Goal: Task Accomplishment & Management: Manage account settings

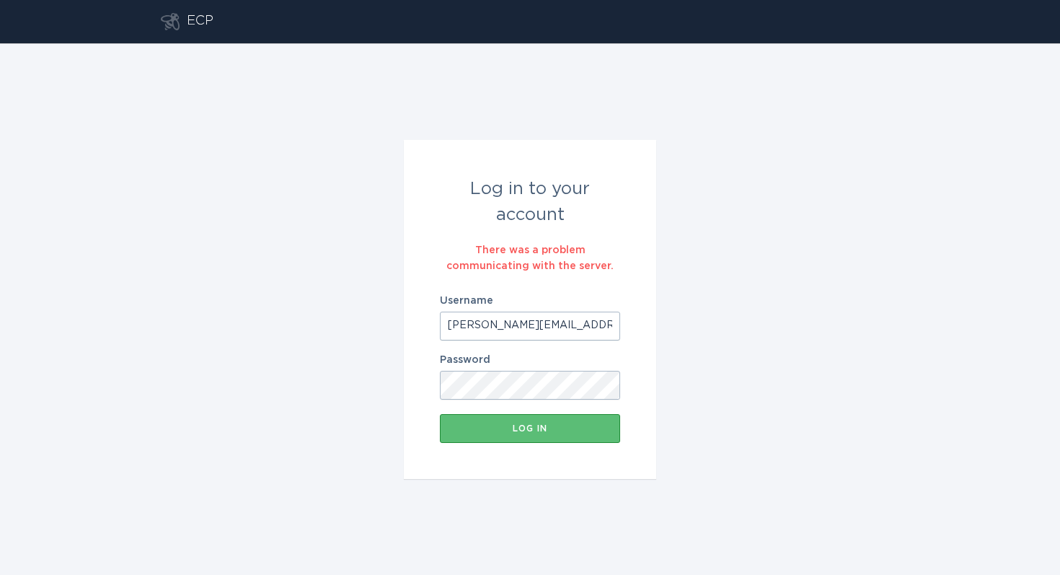
click at [563, 335] on input "[PERSON_NAME][EMAIL_ADDRESS][DOMAIN_NAME]" at bounding box center [530, 326] width 180 height 29
click at [561, 335] on input "[PERSON_NAME][EMAIL_ADDRESS][DOMAIN_NAME]" at bounding box center [530, 326] width 180 height 29
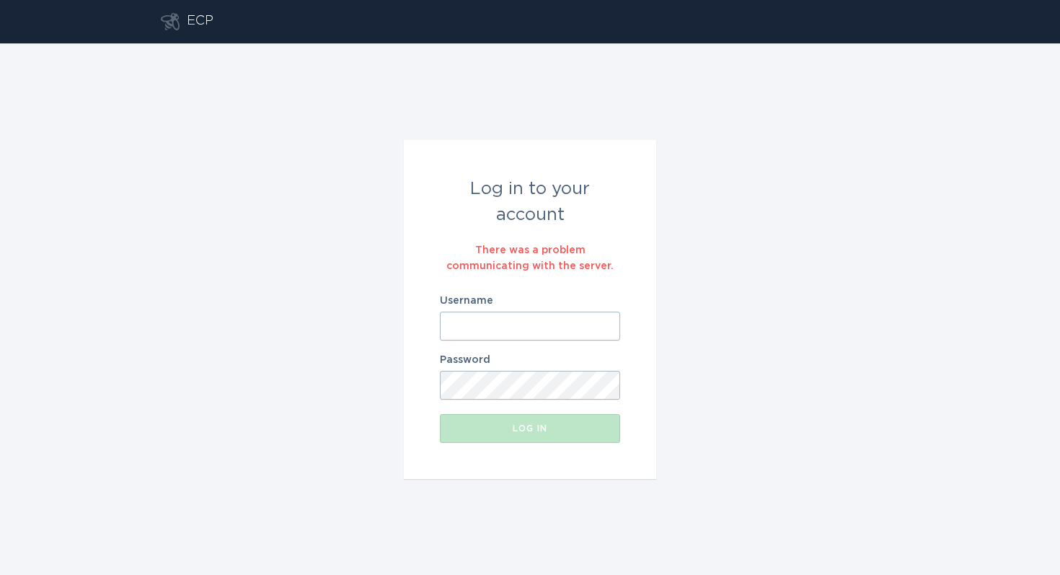
paste input "[EMAIL_ADDRESS][DOMAIN_NAME]"
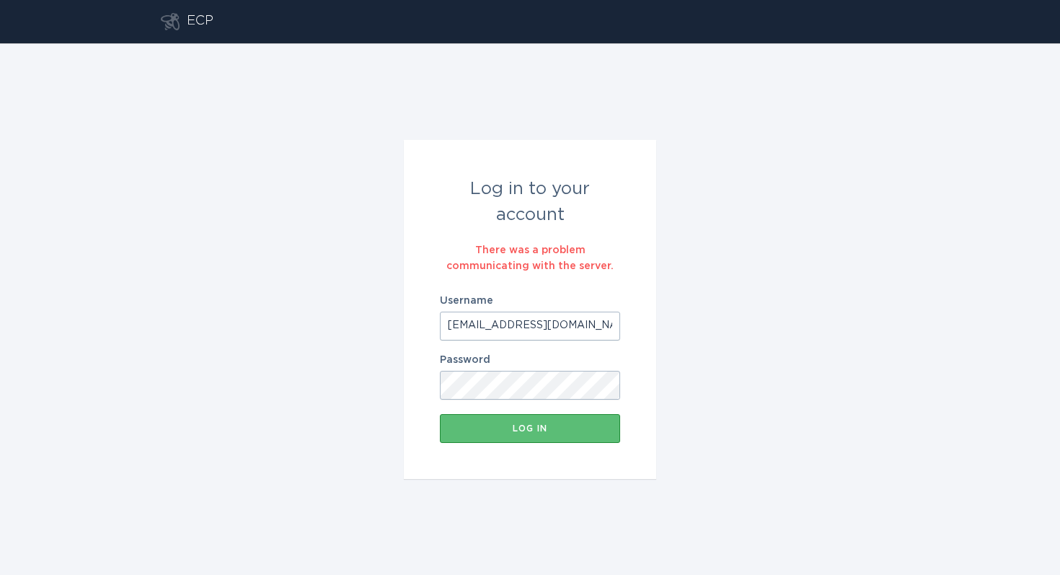
type input "[EMAIL_ADDRESS][DOMAIN_NAME]"
click at [489, 458] on form "Log in to your account There was a problem communicating with the server. Usern…" at bounding box center [530, 309] width 252 height 339
click at [487, 433] on button "Log in" at bounding box center [530, 428] width 180 height 29
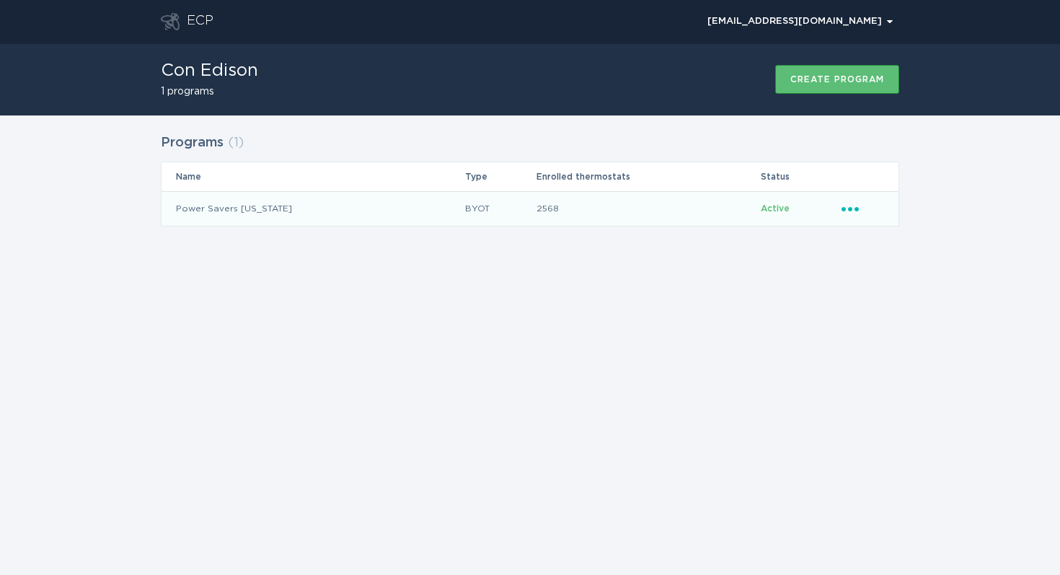
click at [851, 208] on icon "Popover menu" at bounding box center [850, 209] width 17 height 4
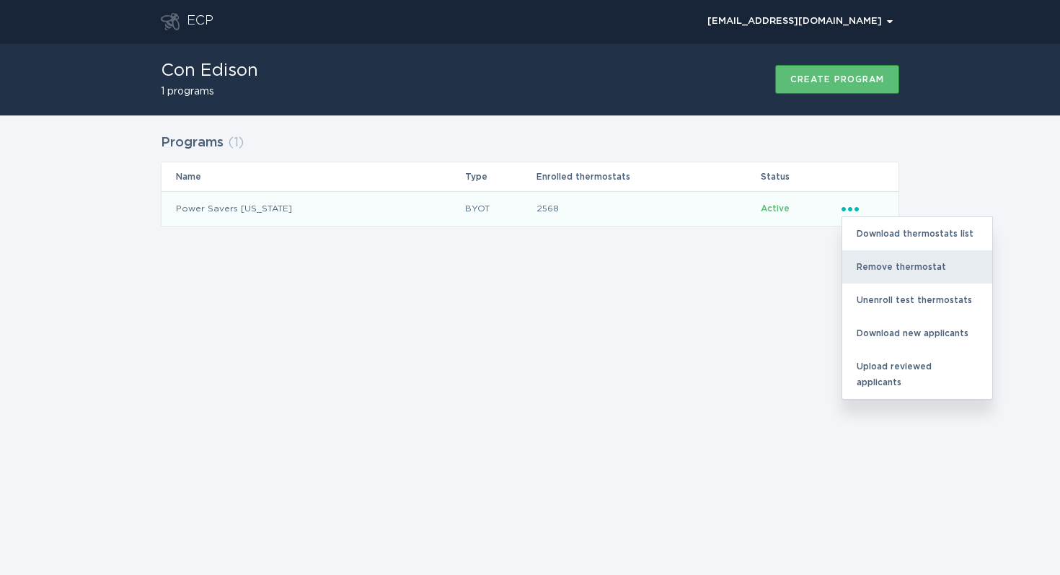
click at [892, 261] on div "Remove thermostat" at bounding box center [918, 266] width 150 height 33
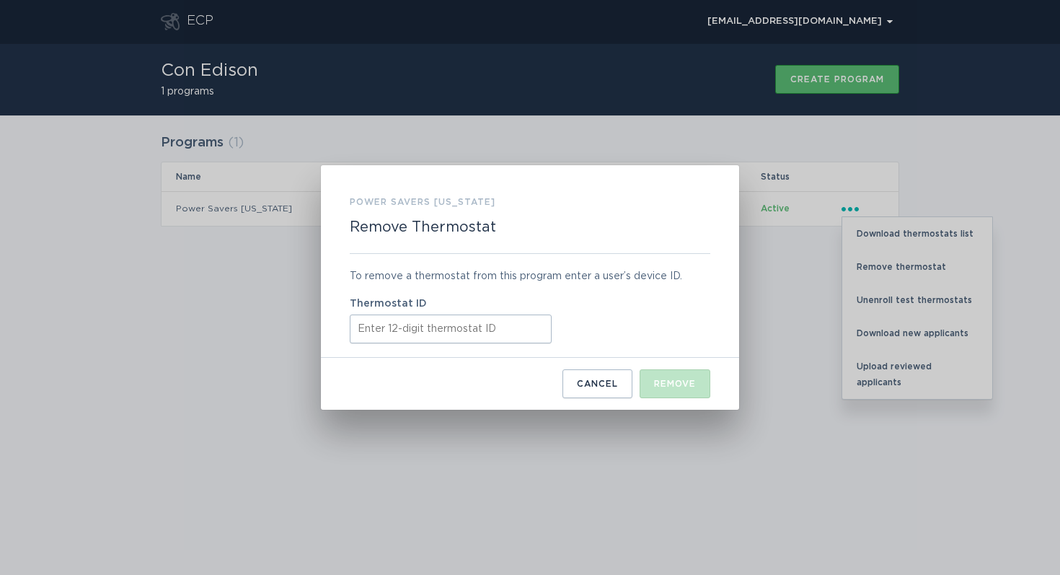
click at [459, 329] on input "Thermostat ID" at bounding box center [451, 329] width 202 height 29
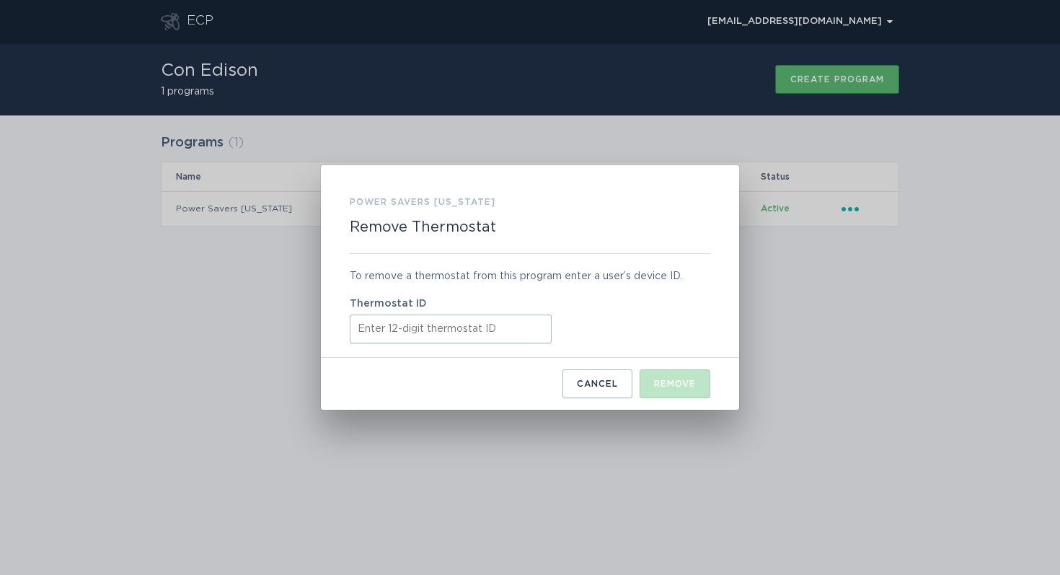
paste input "311095099946"
type input "311095099946"
click at [662, 385] on div "Remove" at bounding box center [675, 383] width 42 height 9
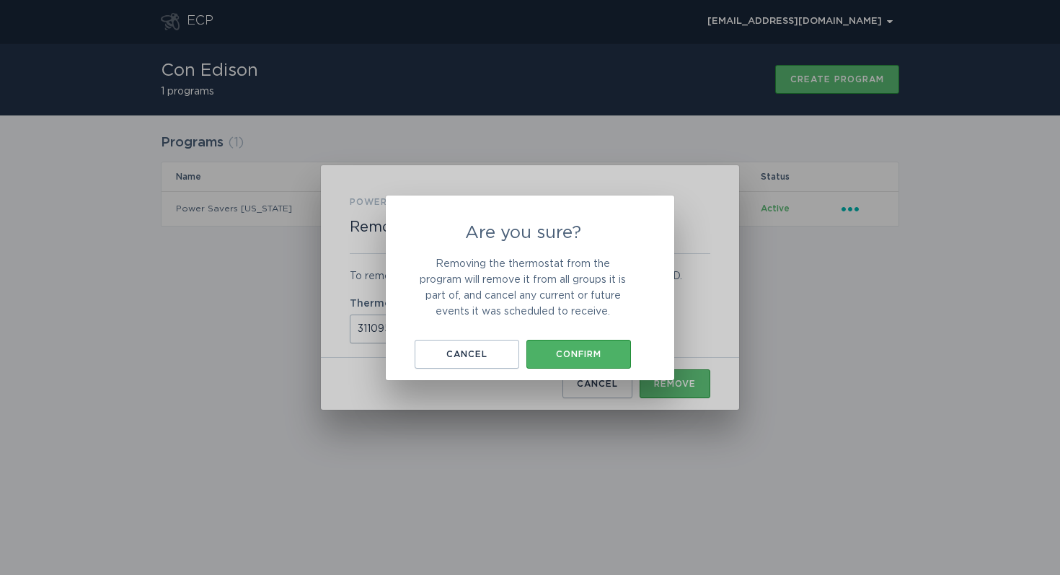
click at [549, 348] on button "Confirm" at bounding box center [579, 354] width 105 height 29
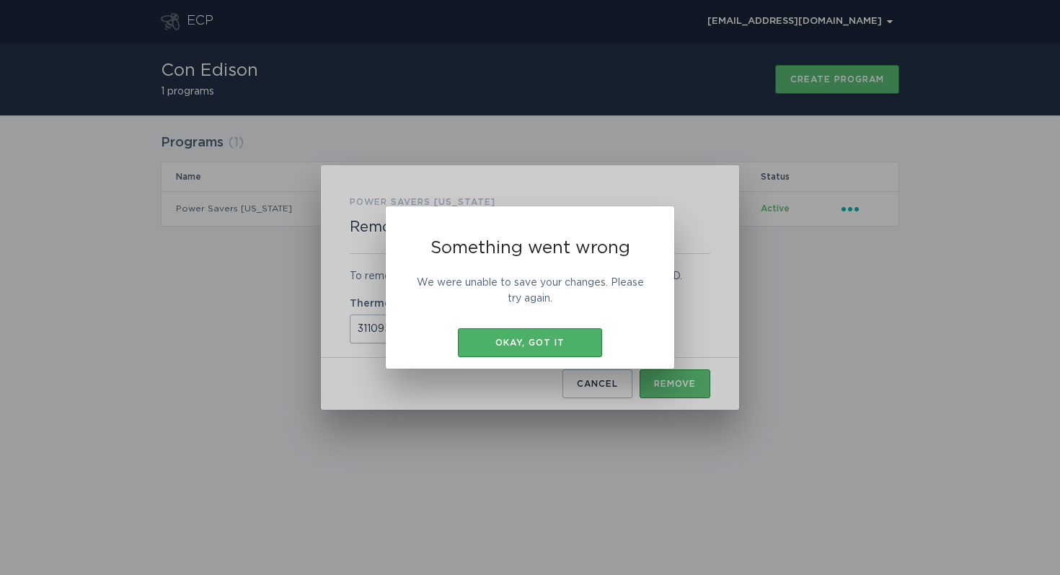
click at [552, 340] on div "Okay, got it" at bounding box center [530, 342] width 130 height 9
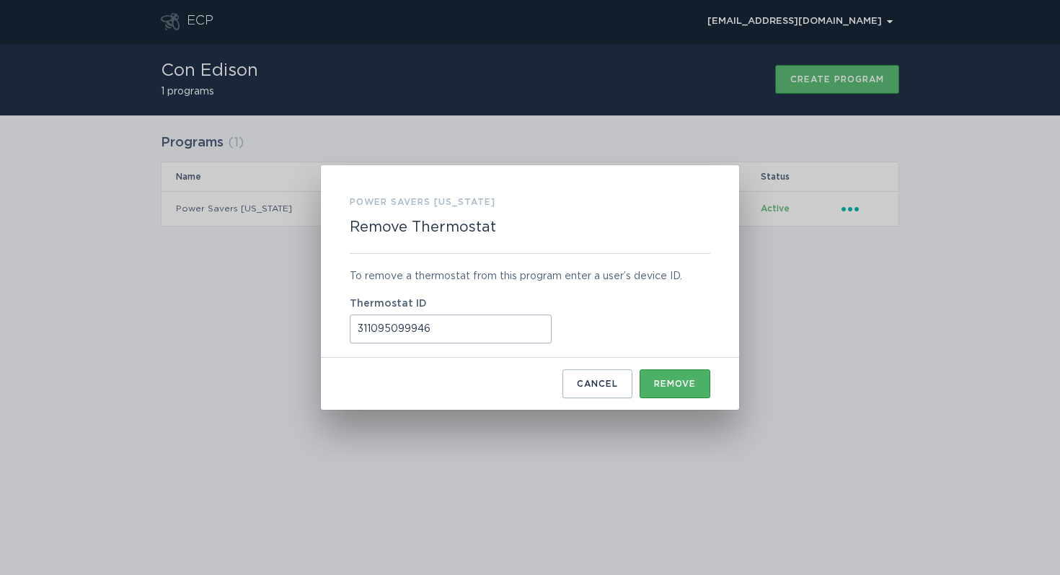
click at [662, 387] on div "Remove" at bounding box center [675, 383] width 42 height 9
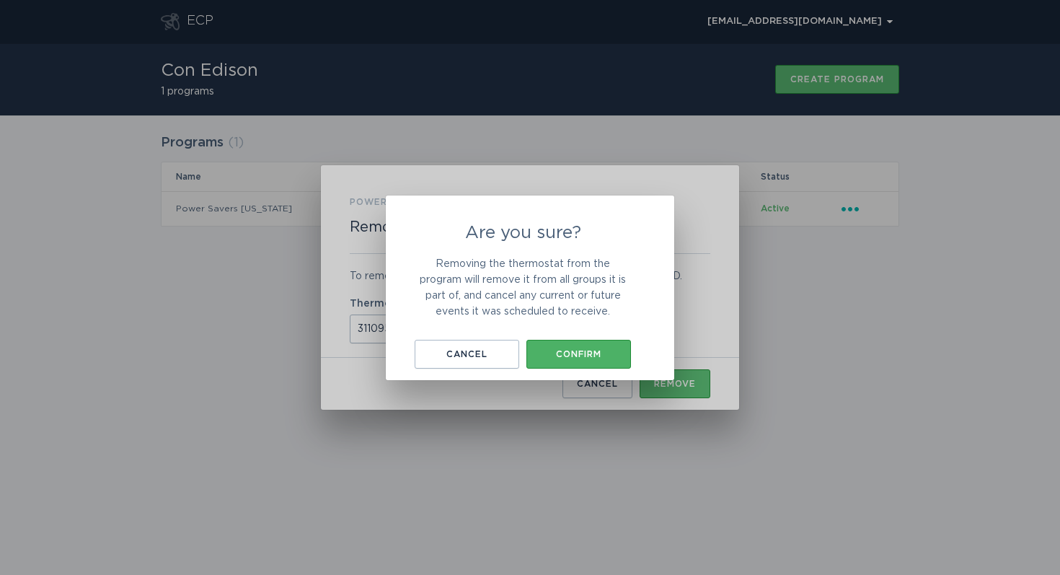
click at [572, 351] on div "Confirm" at bounding box center [579, 354] width 90 height 9
